Goal: Book appointment/travel/reservation

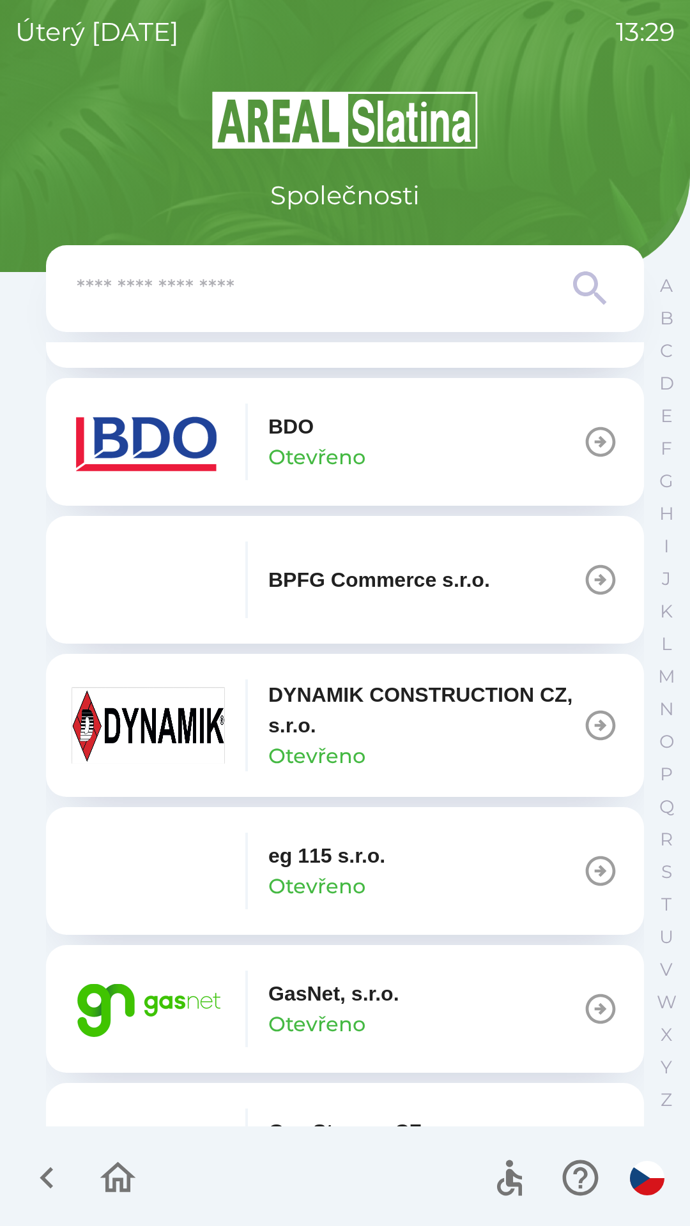
scroll to position [395, 0]
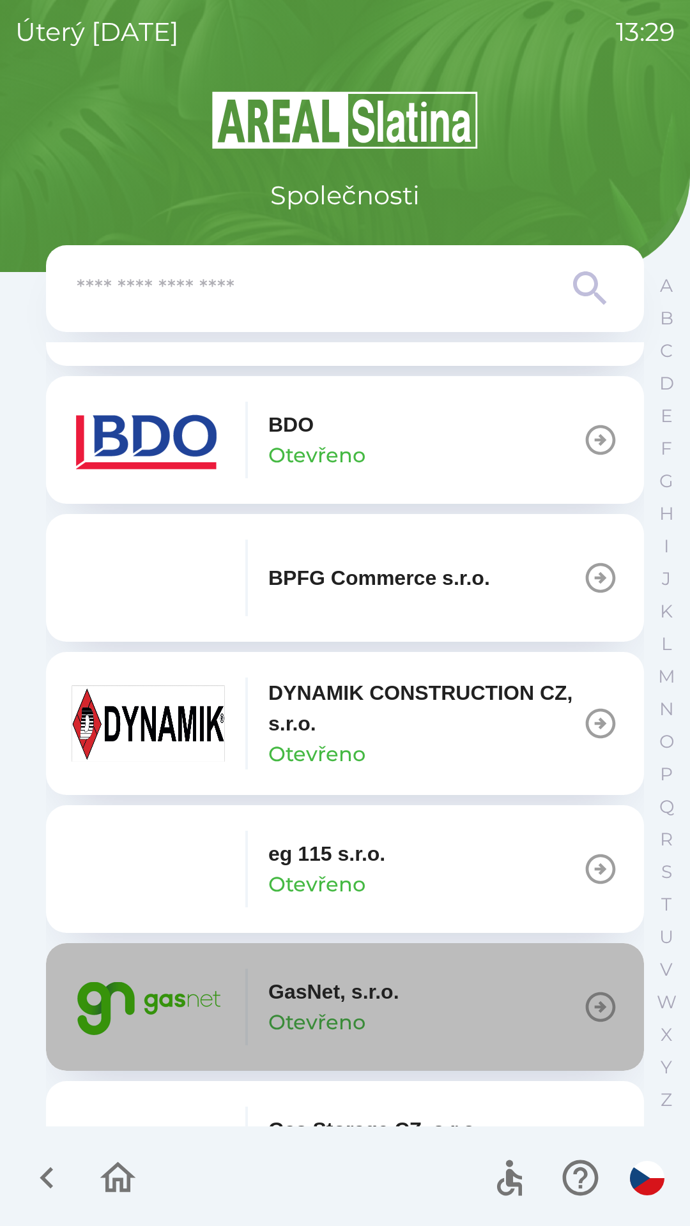
click at [386, 980] on p "GasNet, s.r.o." at bounding box center [333, 991] width 131 height 31
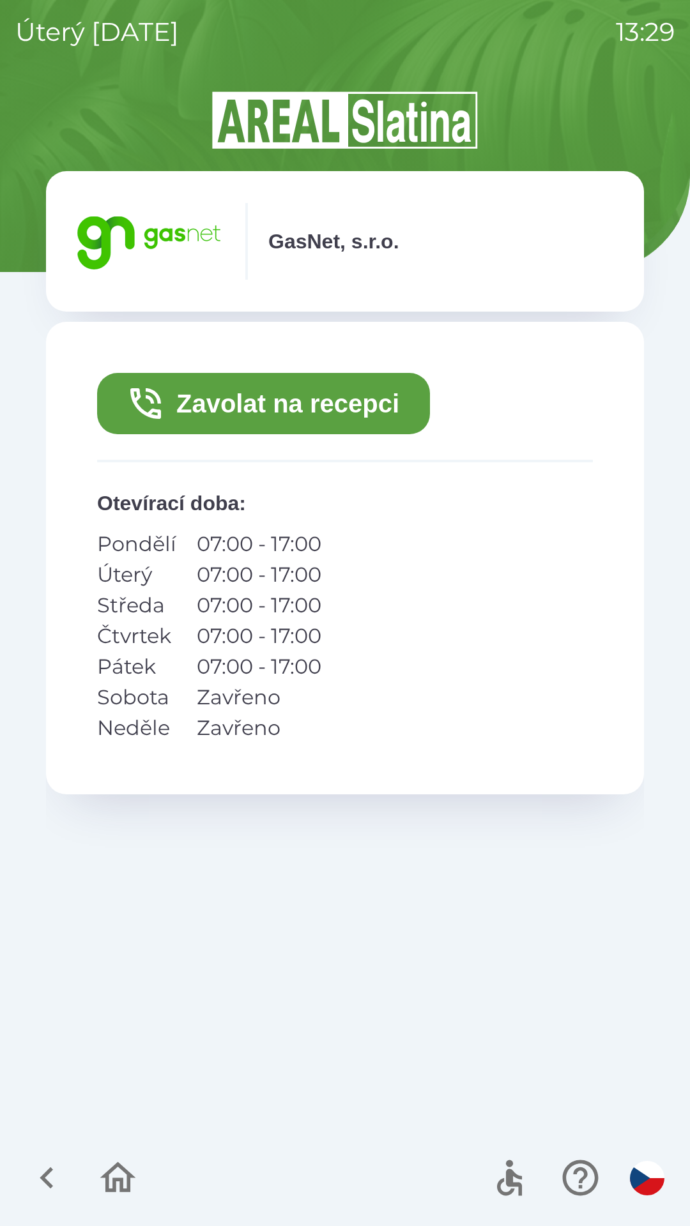
click at [298, 403] on button "Zavolat na recepci" at bounding box center [263, 403] width 333 height 61
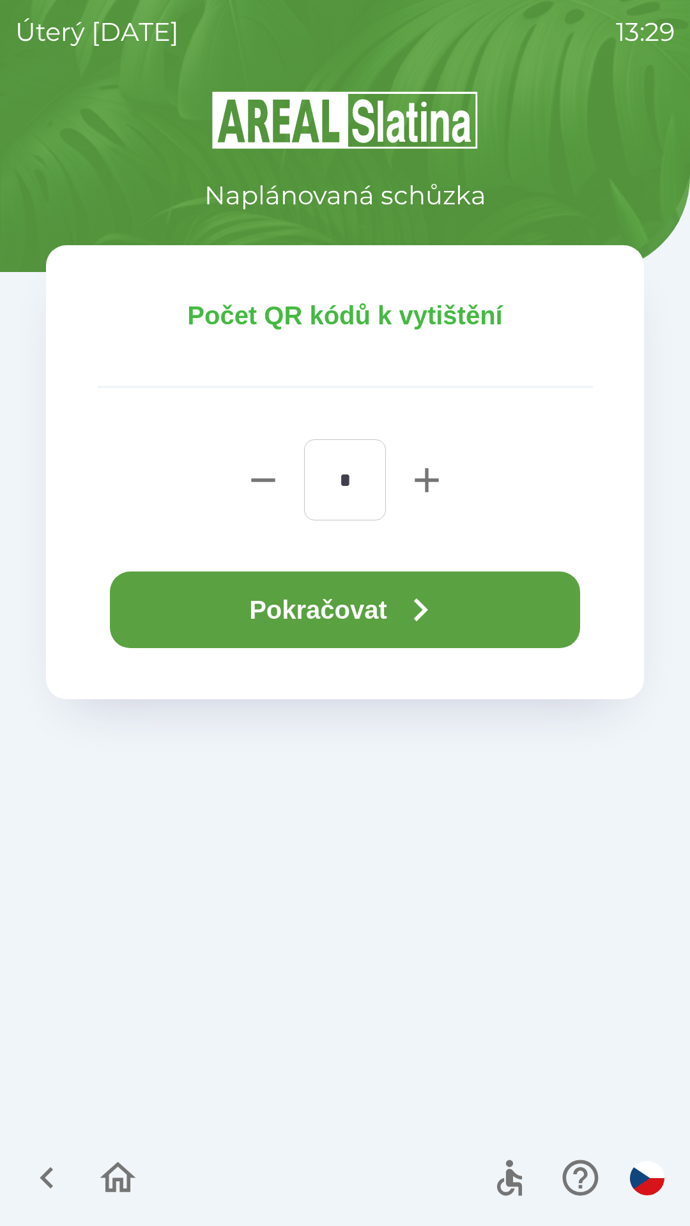
click at [348, 609] on button "Pokračovat" at bounding box center [345, 610] width 470 height 77
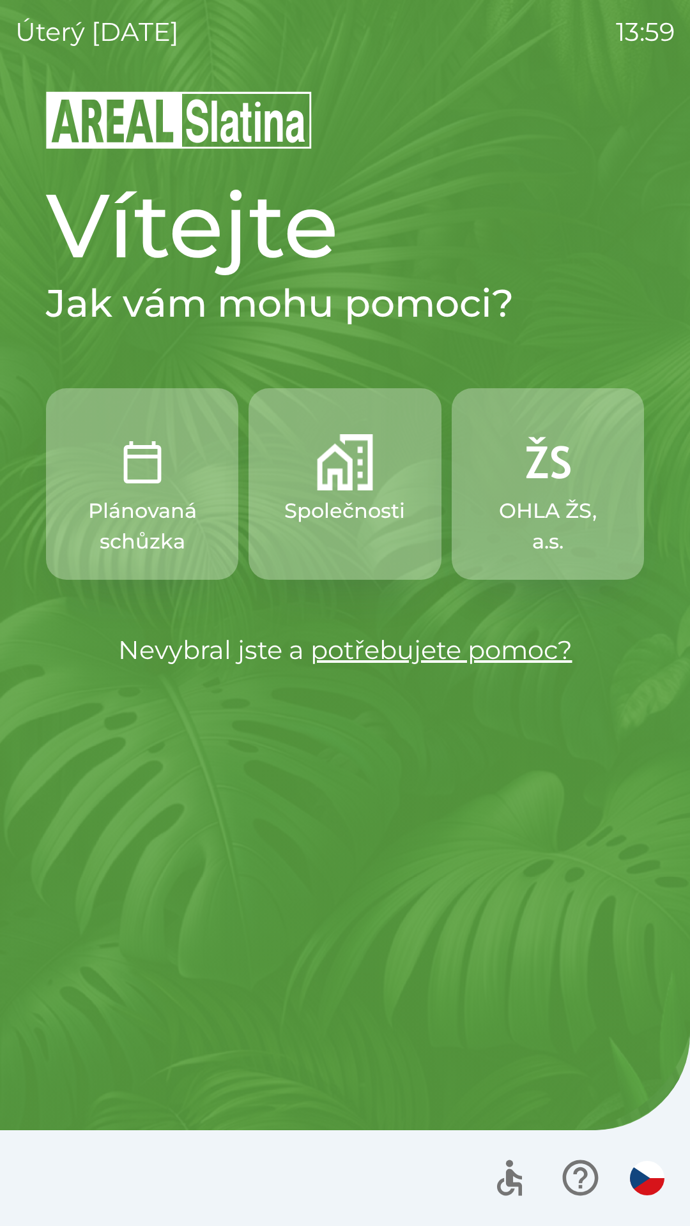
click at [351, 504] on p "Společnosti" at bounding box center [344, 511] width 121 height 31
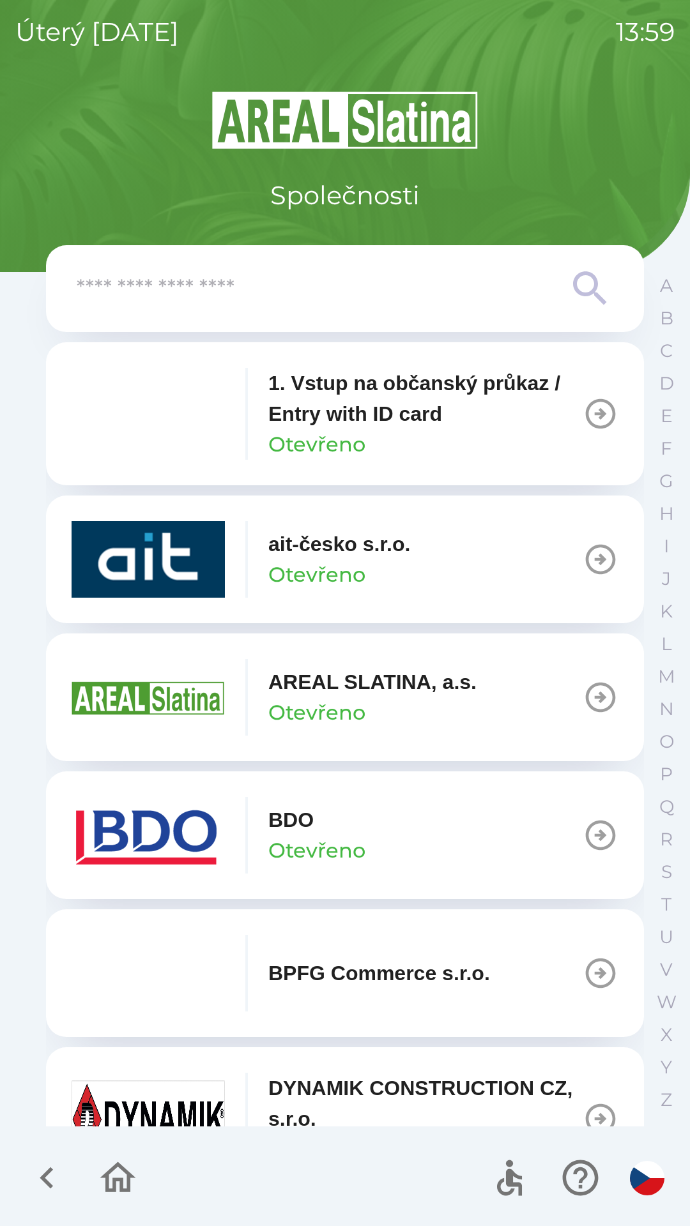
click at [370, 826] on button "BDO Otevřeno" at bounding box center [345, 835] width 598 height 128
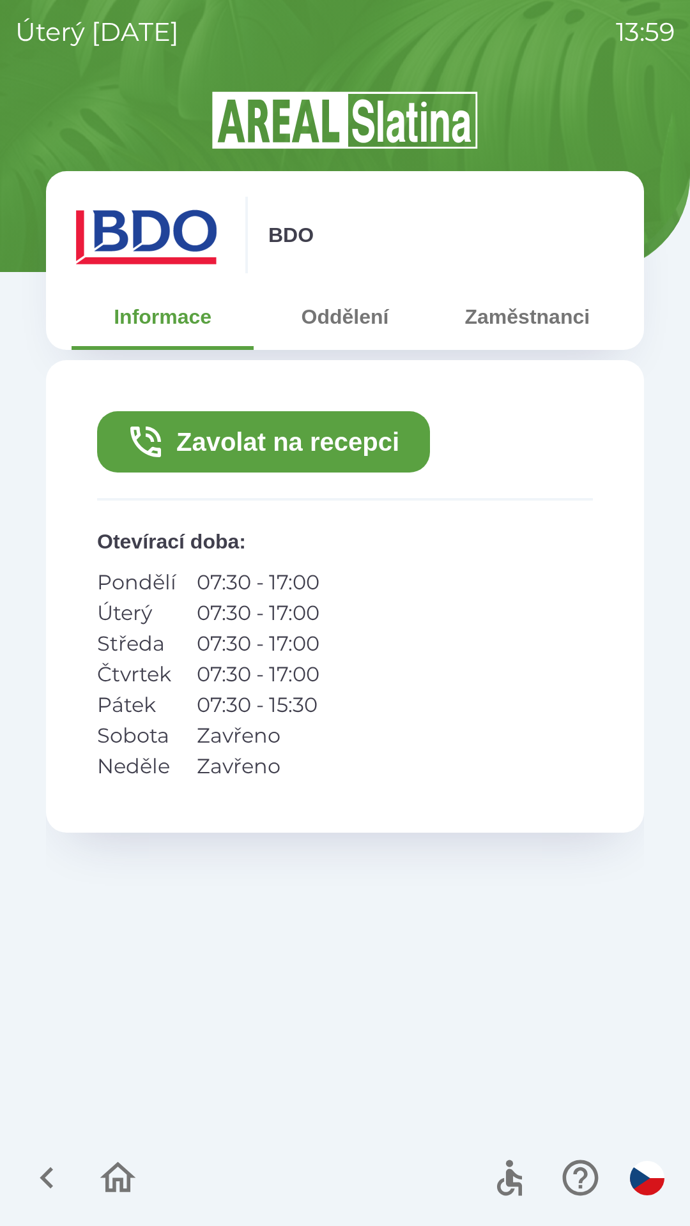
click at [336, 441] on button "Zavolat na recepci" at bounding box center [263, 441] width 333 height 61
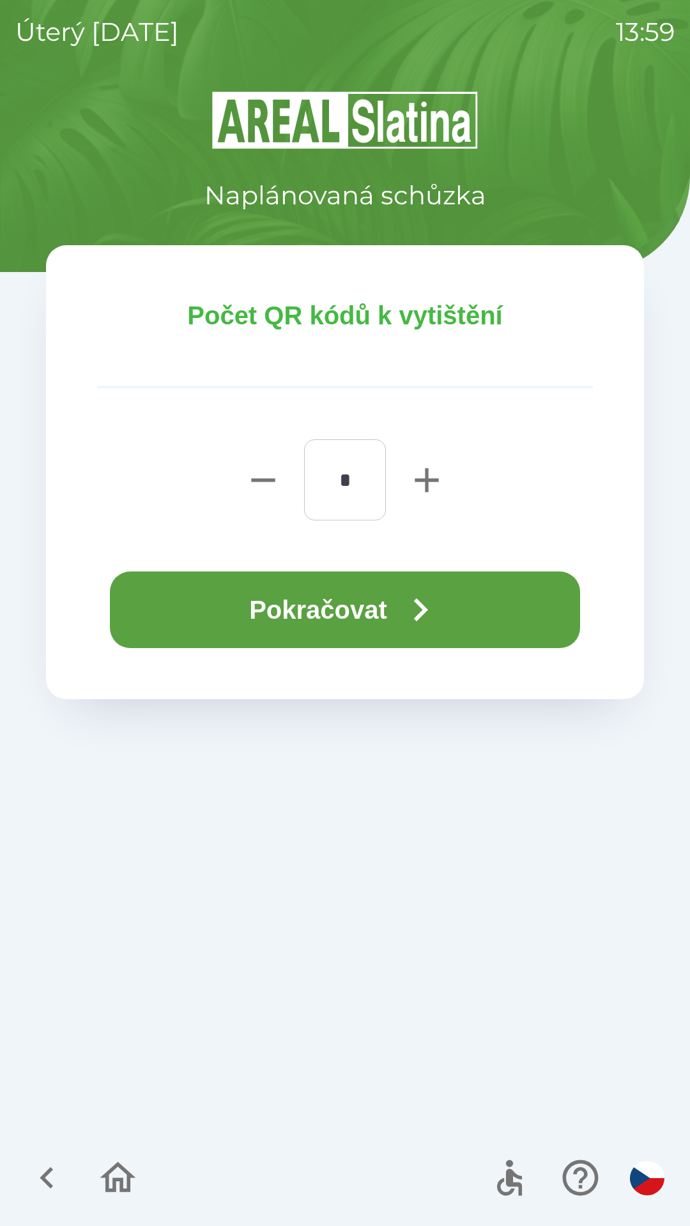
click at [337, 610] on button "Pokračovat" at bounding box center [345, 610] width 470 height 77
